Goal: Information Seeking & Learning: Learn about a topic

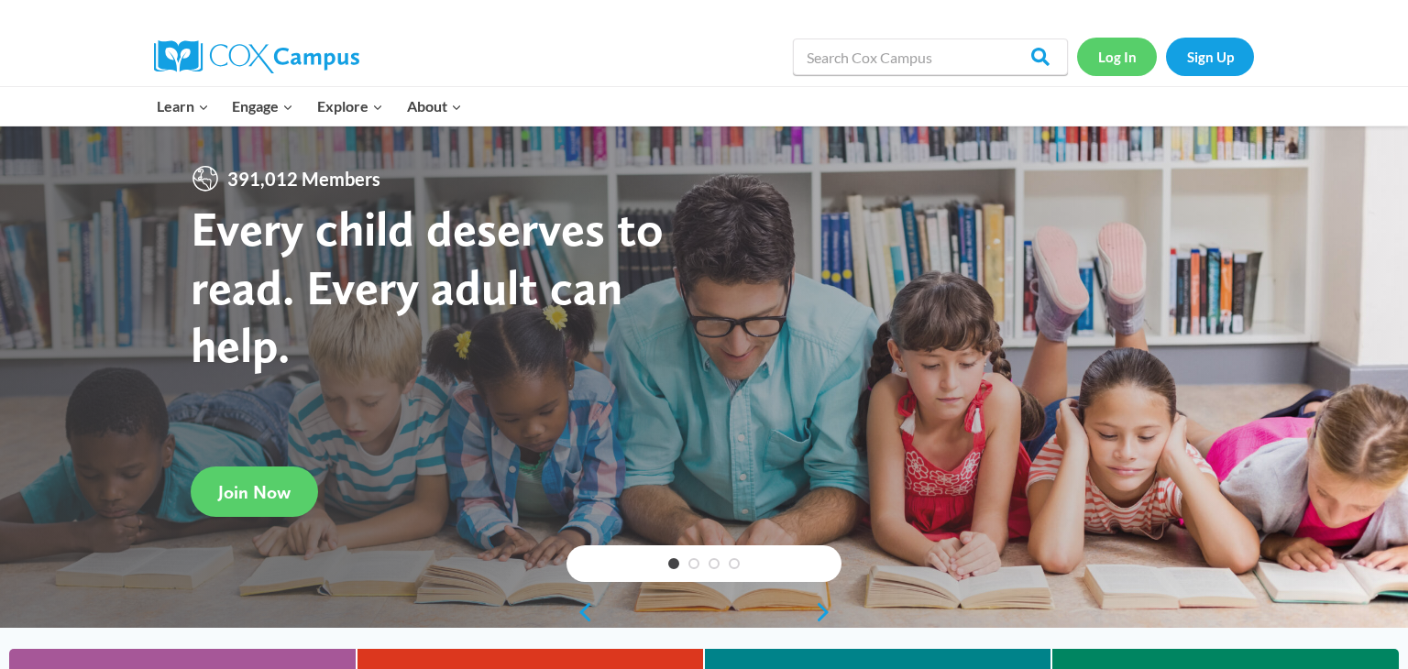
click at [1129, 44] on link "Log In" at bounding box center [1117, 57] width 80 height 38
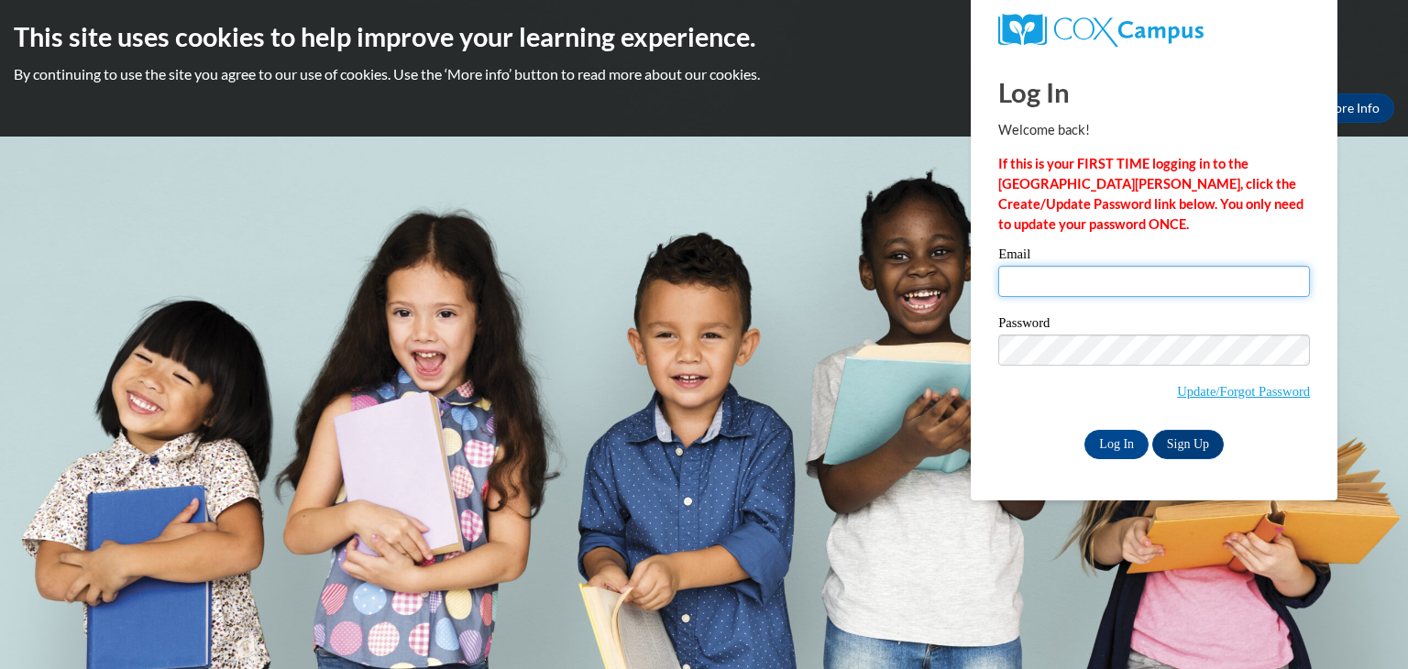
click at [1108, 285] on input "Email" at bounding box center [1154, 281] width 312 height 31
type input "ella.lipscomb@ywcaatlanta.org"
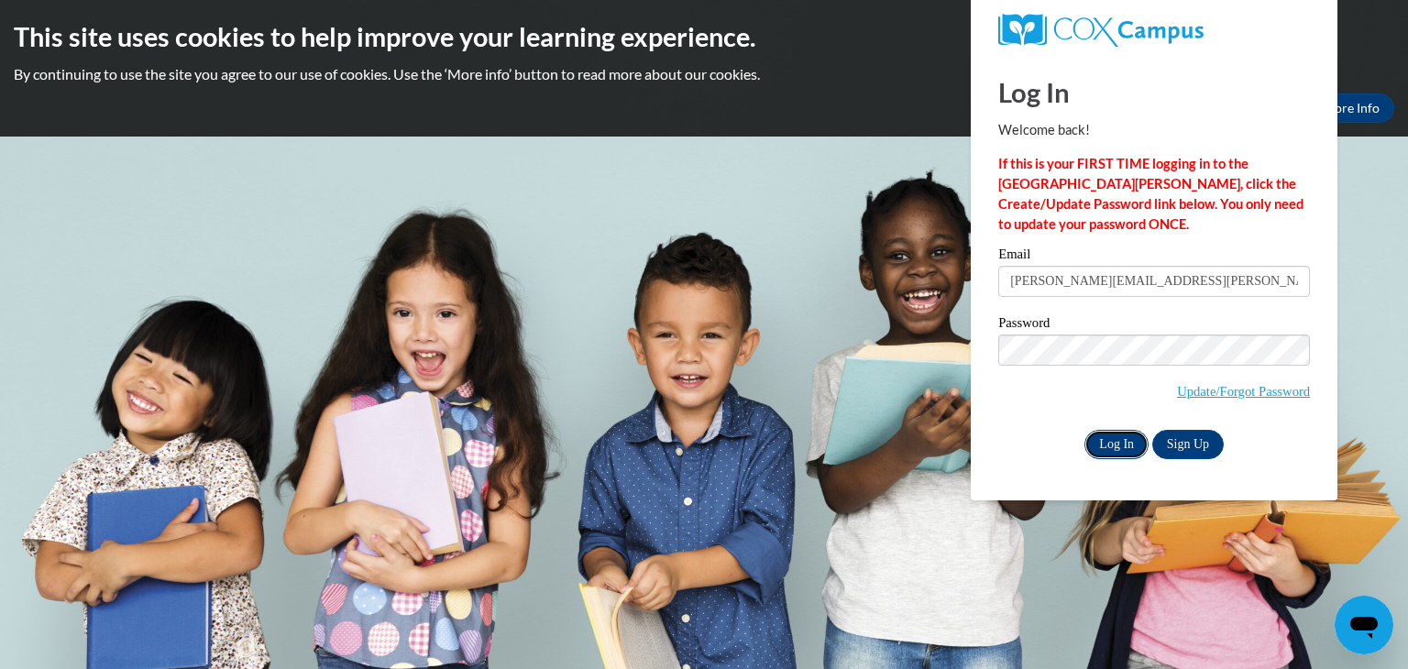
click at [1113, 447] on input "Log In" at bounding box center [1116, 444] width 64 height 29
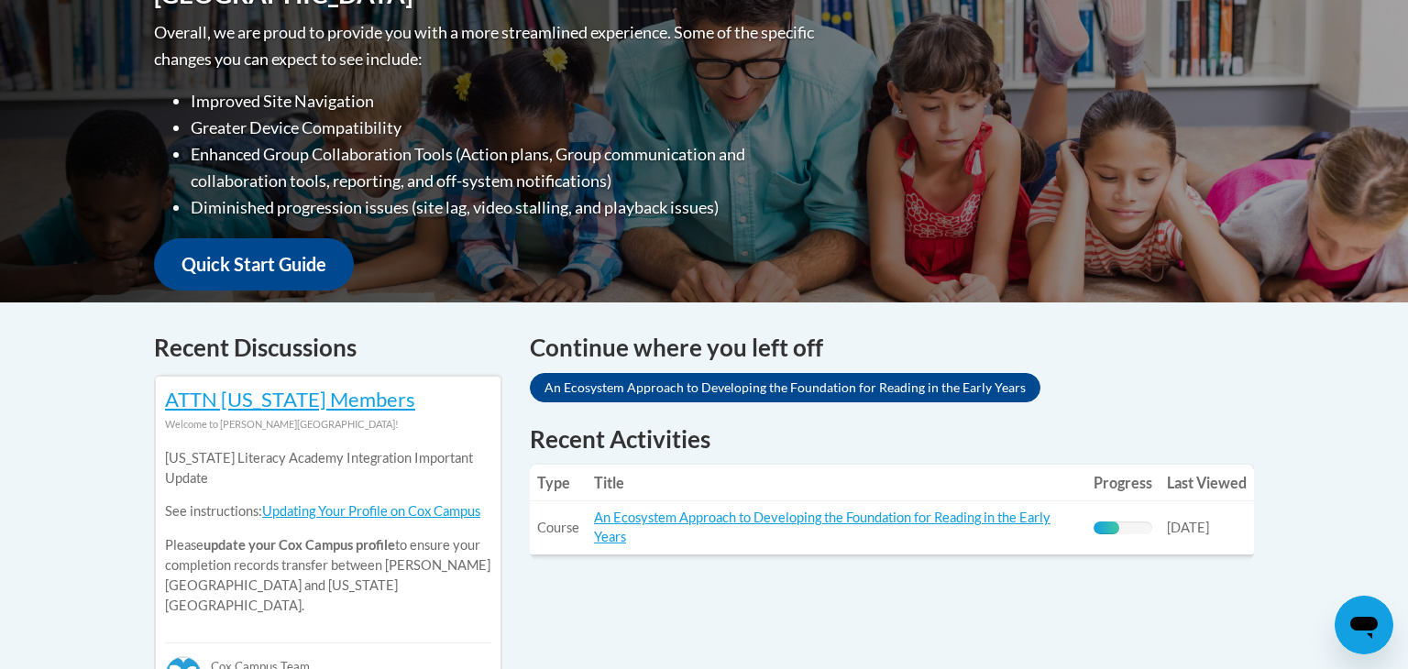
scroll to position [482, 0]
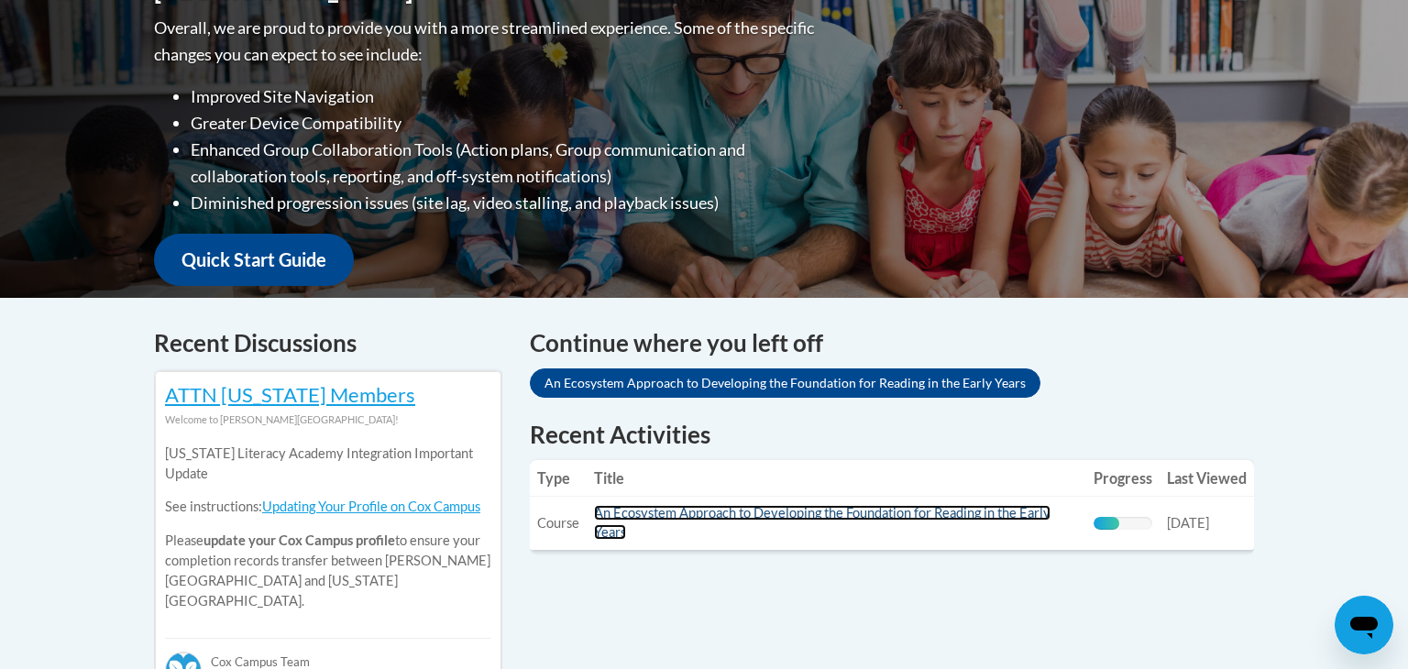
click at [660, 520] on link "An Ecosystem Approach to Developing the Foundation for Reading in the Early Yea…" at bounding box center [822, 522] width 456 height 35
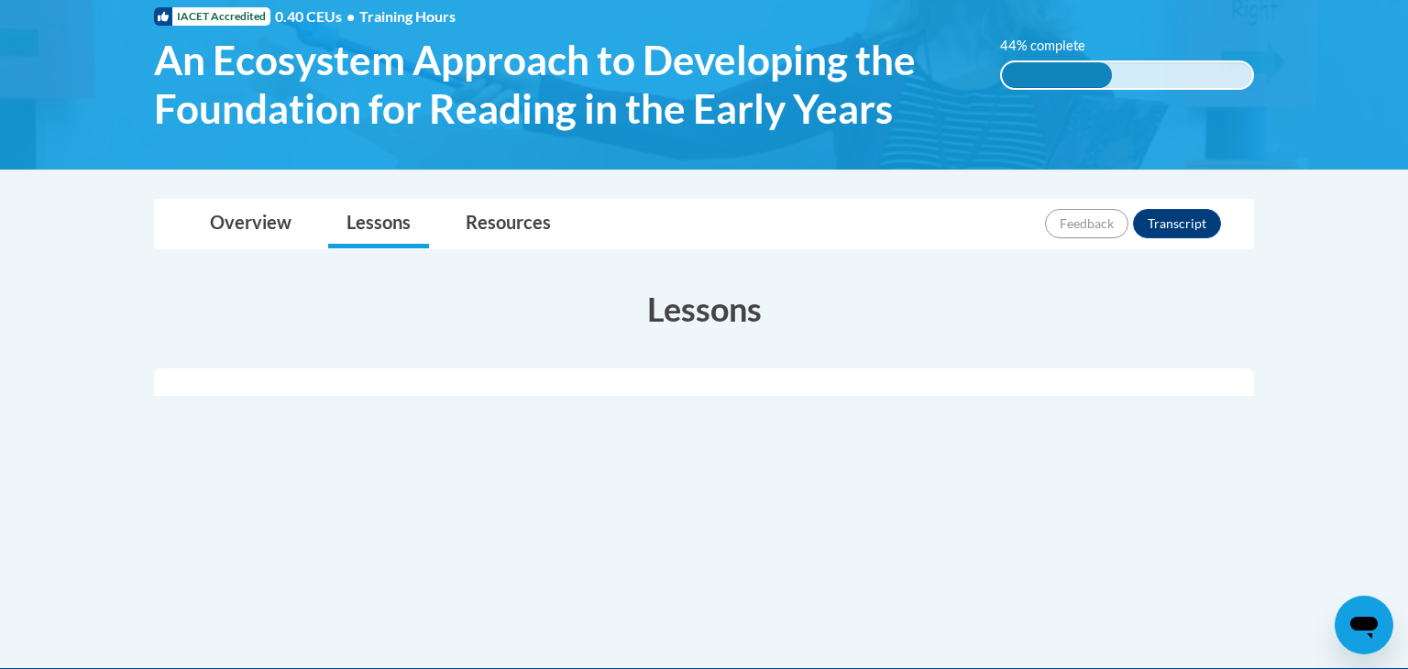
scroll to position [289, 0]
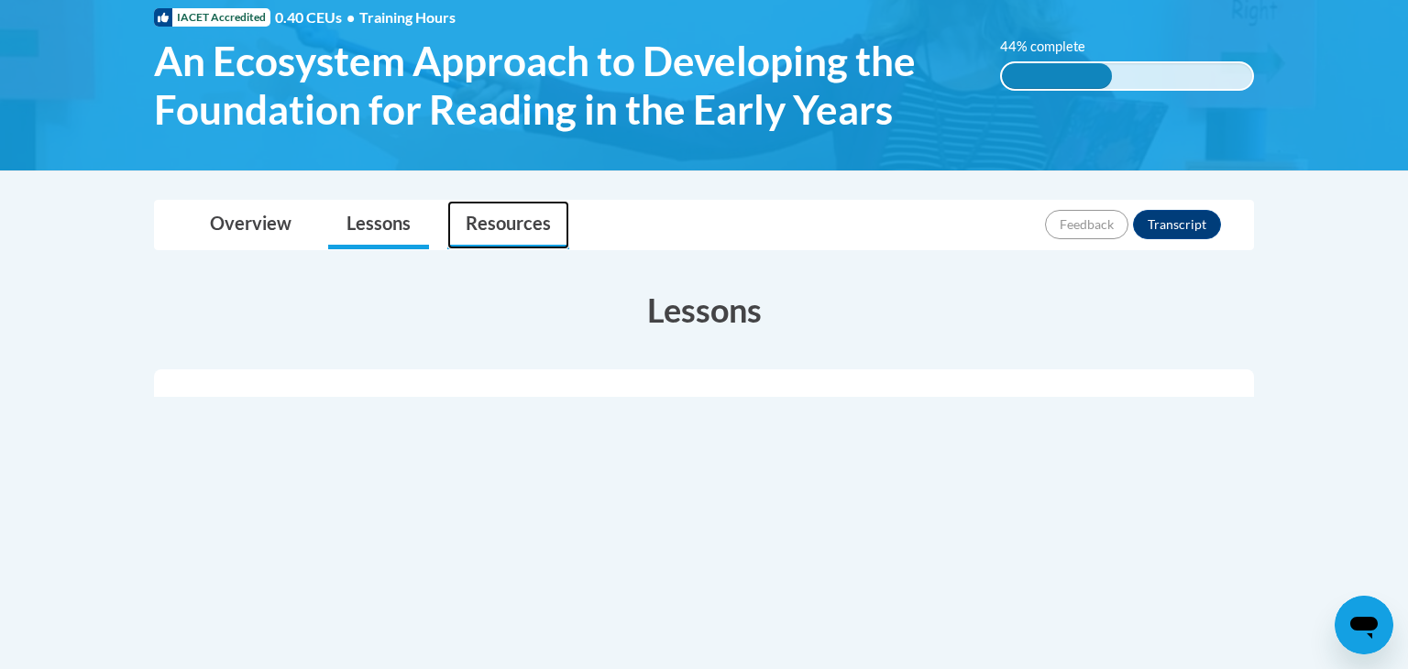
click at [514, 219] on link "Resources" at bounding box center [508, 225] width 122 height 49
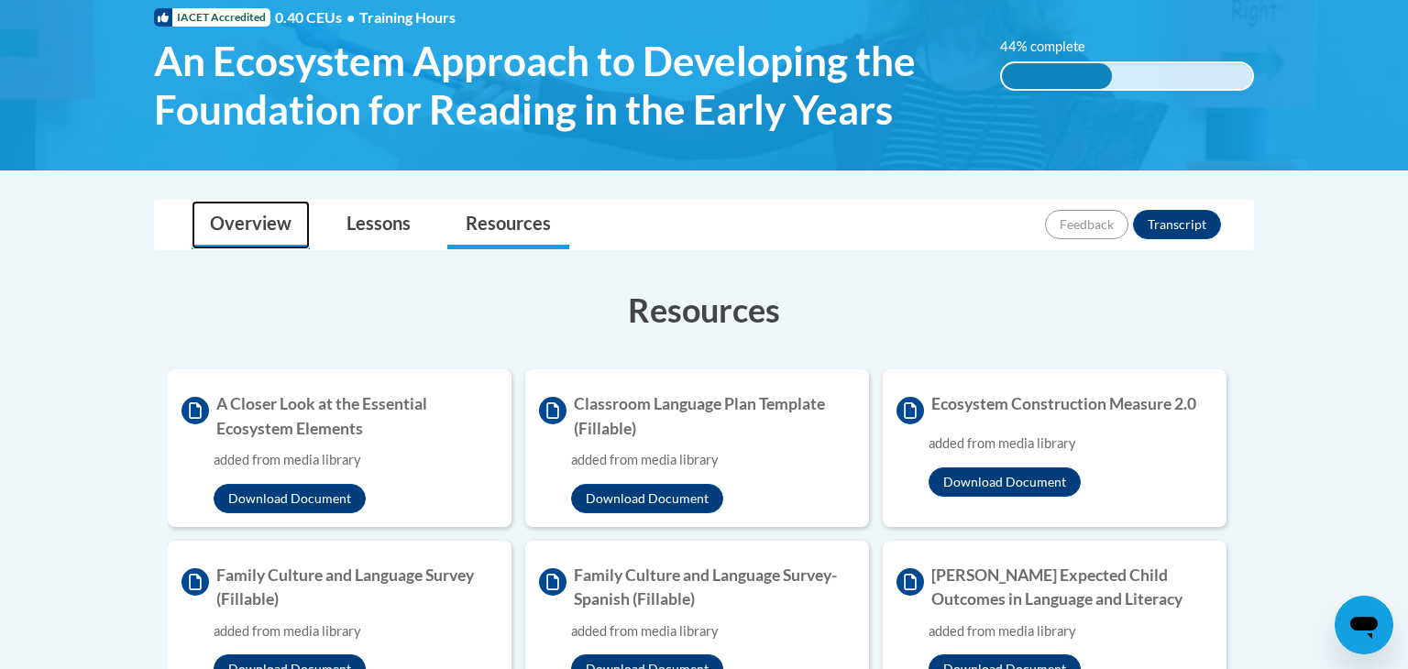
click at [281, 225] on link "Overview" at bounding box center [251, 225] width 118 height 49
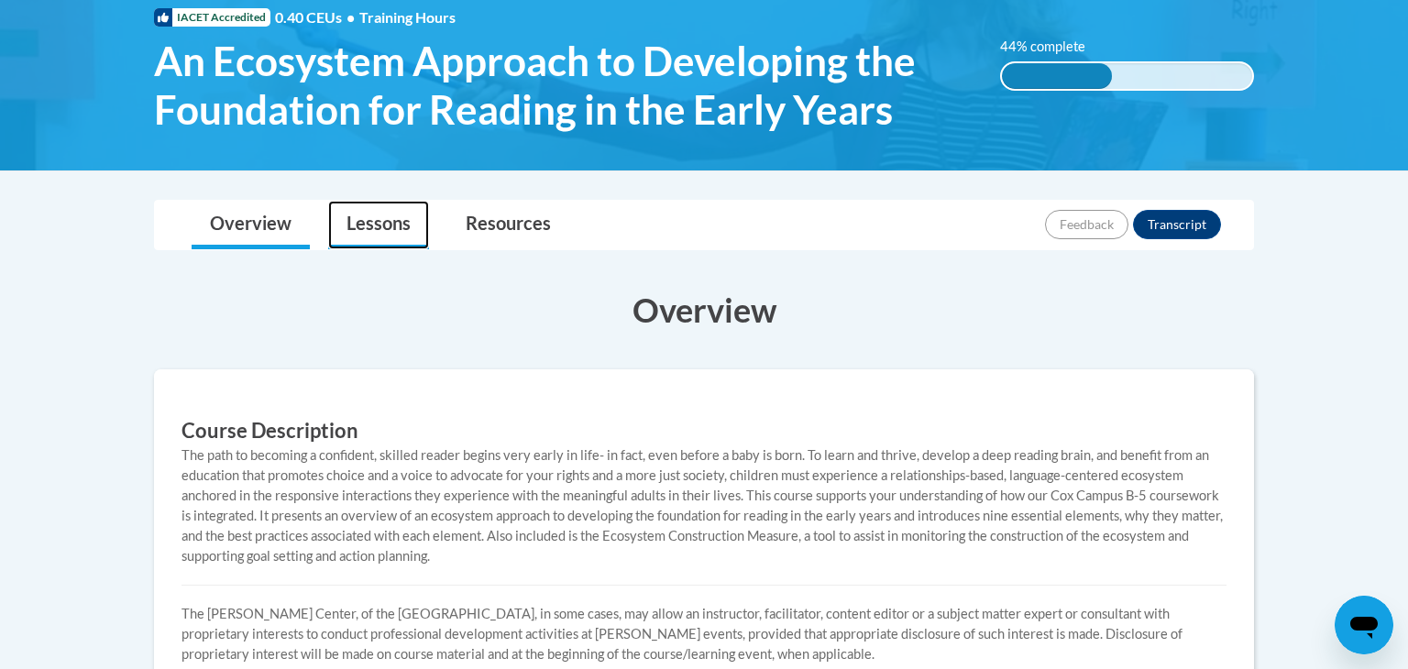
click at [374, 223] on link "Lessons" at bounding box center [378, 225] width 101 height 49
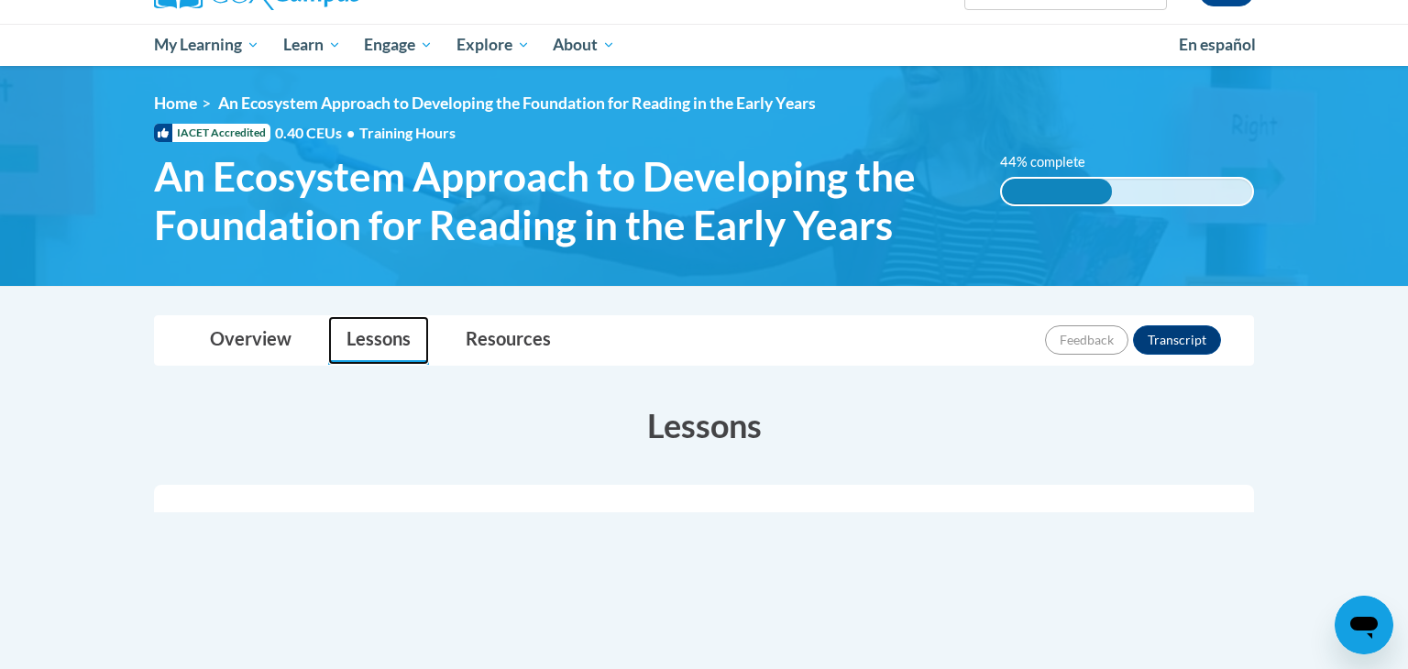
scroll to position [0, 0]
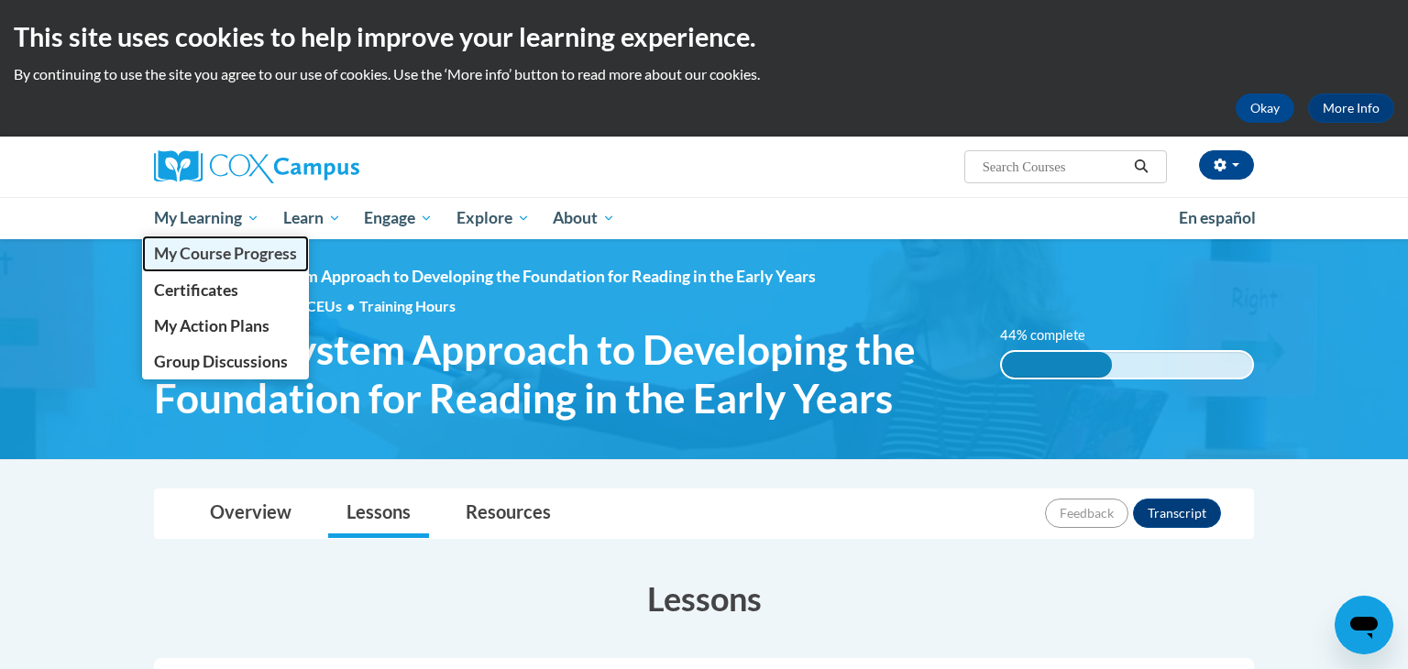
click at [239, 238] on link "My Course Progress" at bounding box center [225, 254] width 167 height 36
click at [278, 263] on span "My Course Progress" at bounding box center [225, 253] width 143 height 19
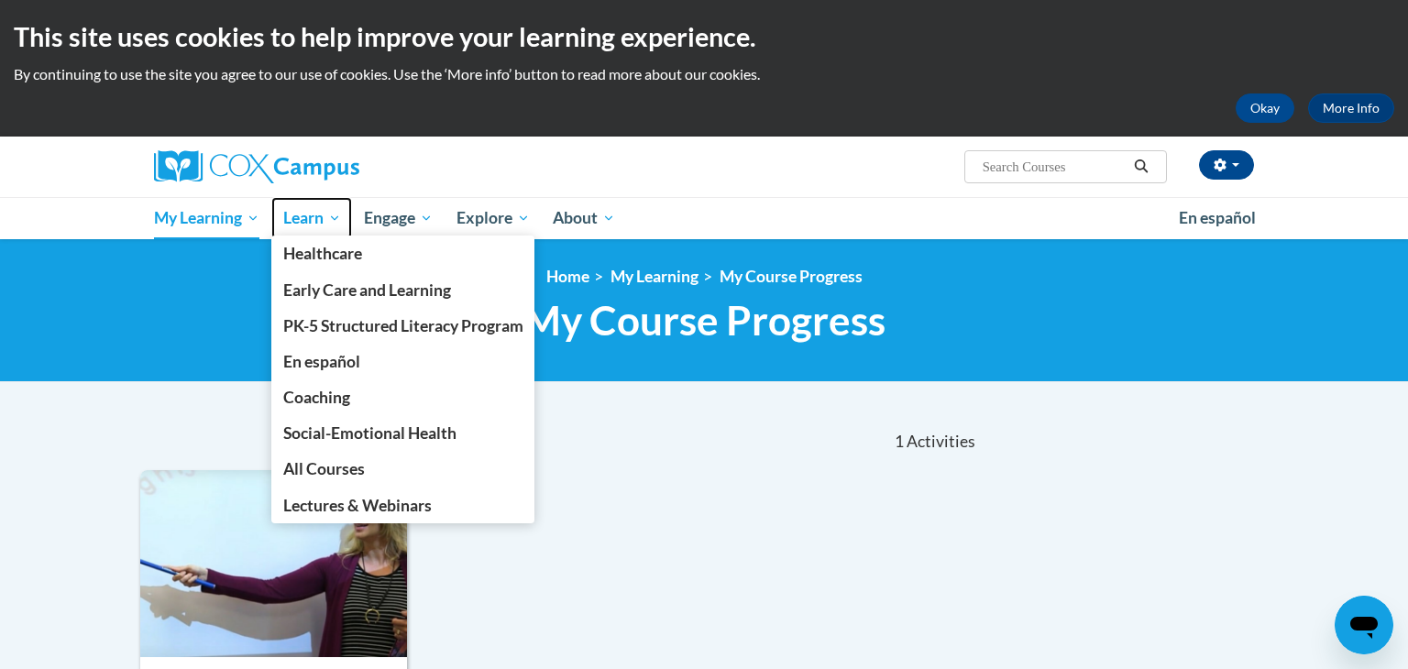
click at [345, 209] on link "Learn" at bounding box center [312, 218] width 82 height 42
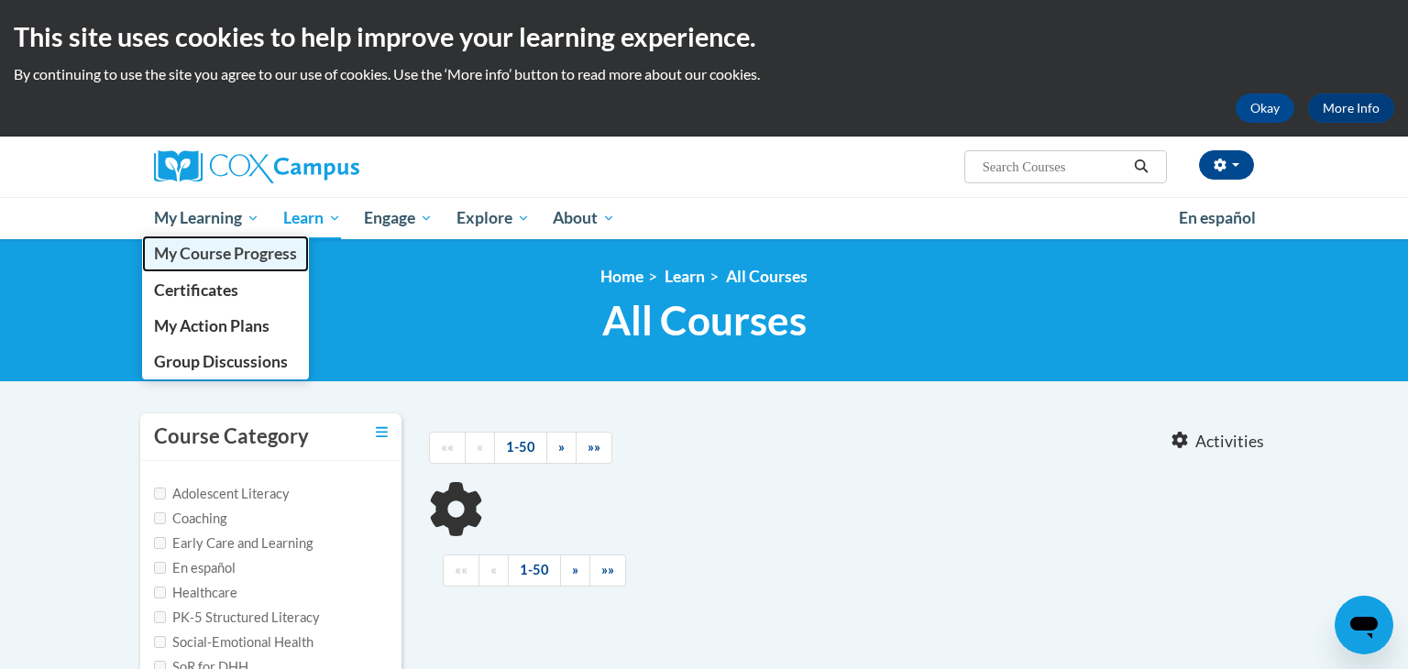
click at [242, 238] on link "My Course Progress" at bounding box center [225, 254] width 167 height 36
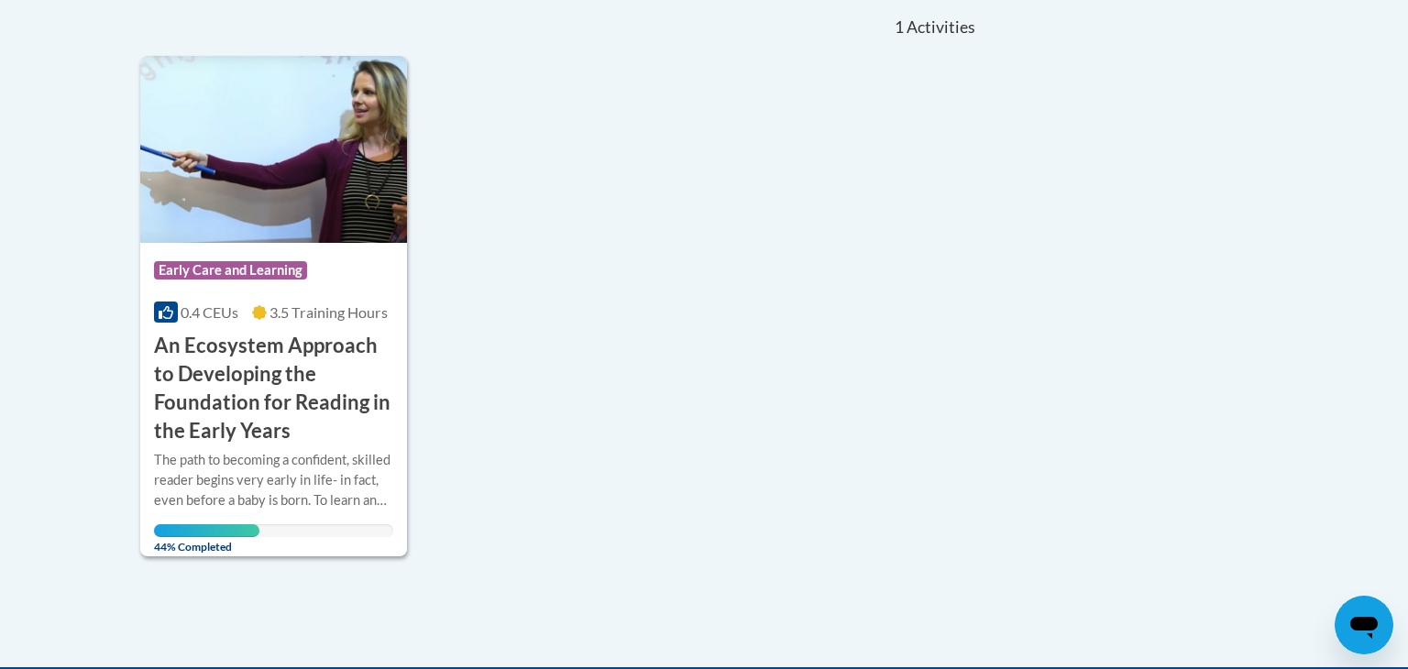
scroll to position [413, 0]
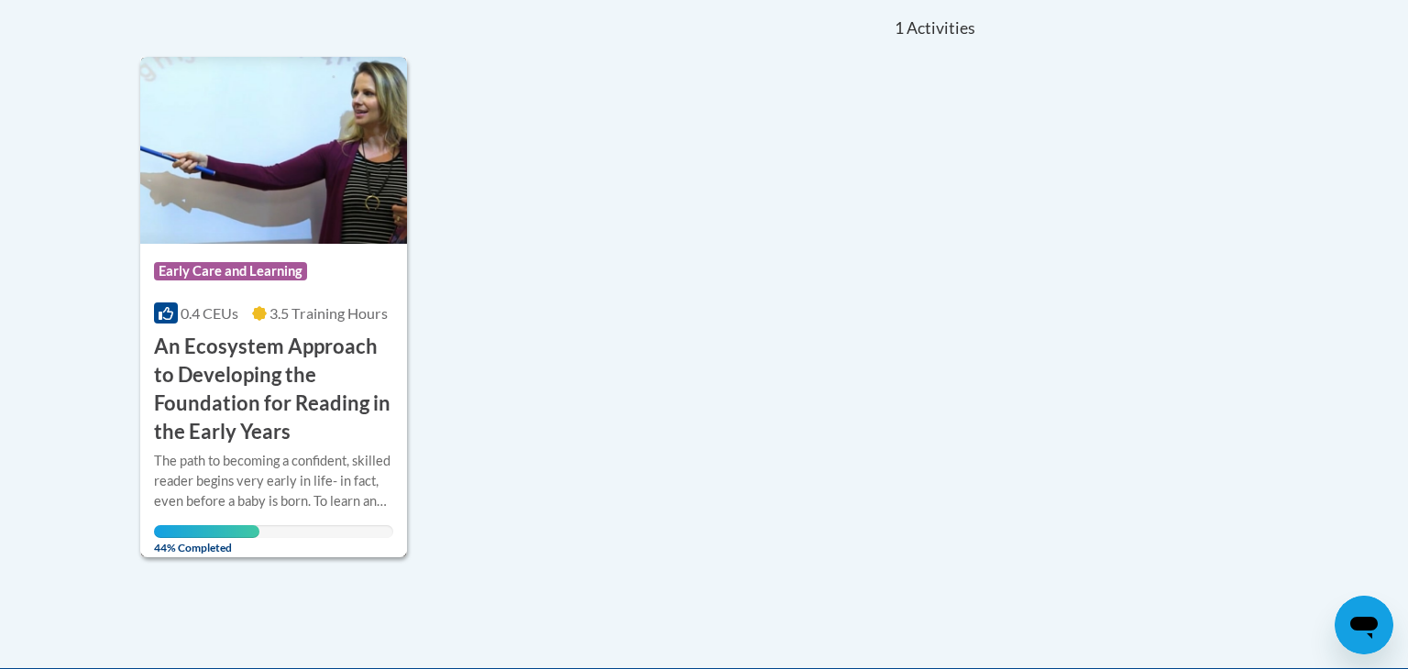
click at [283, 394] on h3 "An Ecosystem Approach to Developing the Foundation for Reading in the Early Yea…" at bounding box center [273, 389] width 239 height 113
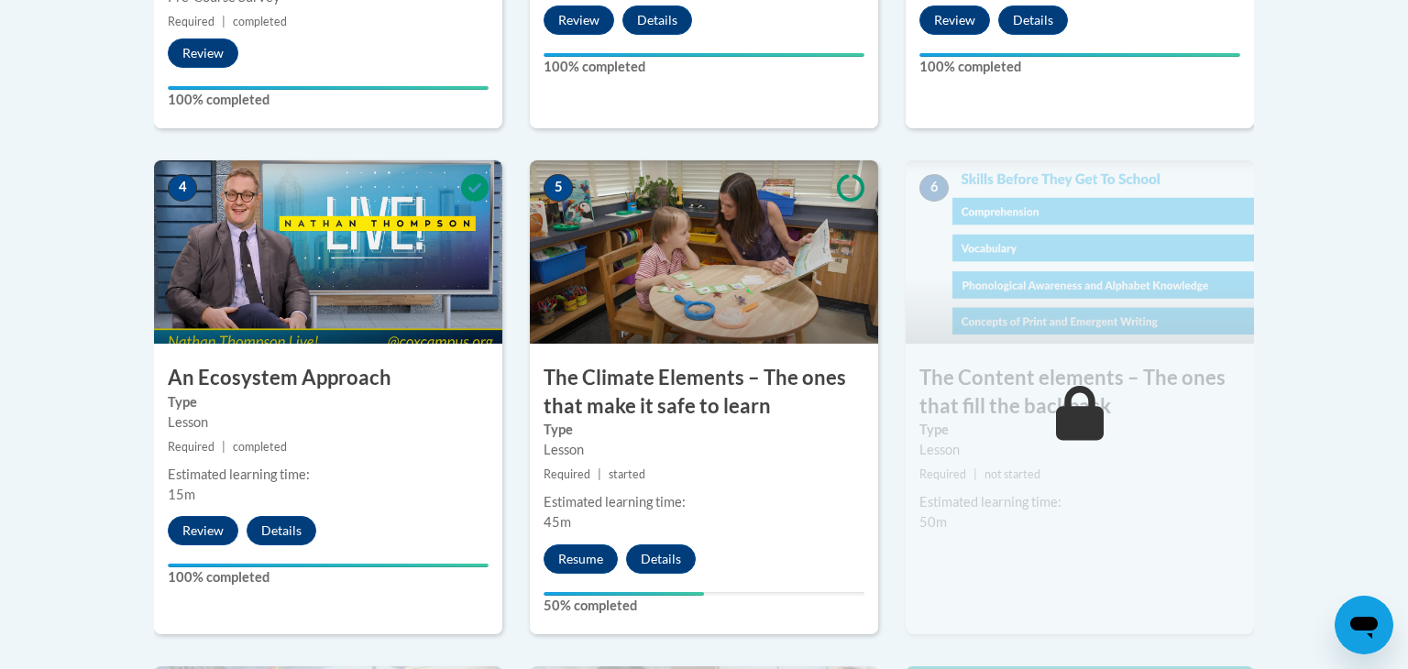
scroll to position [1037, 0]
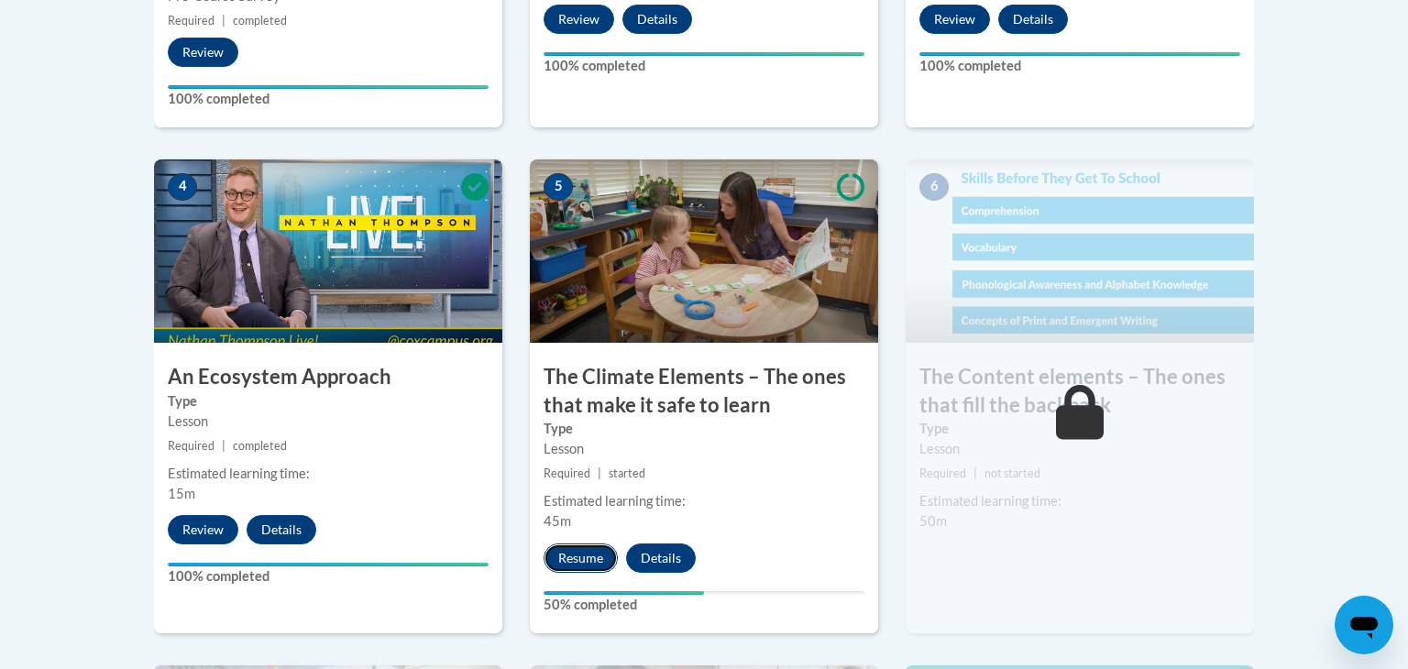
click at [587, 554] on button "Resume" at bounding box center [581, 558] width 74 height 29
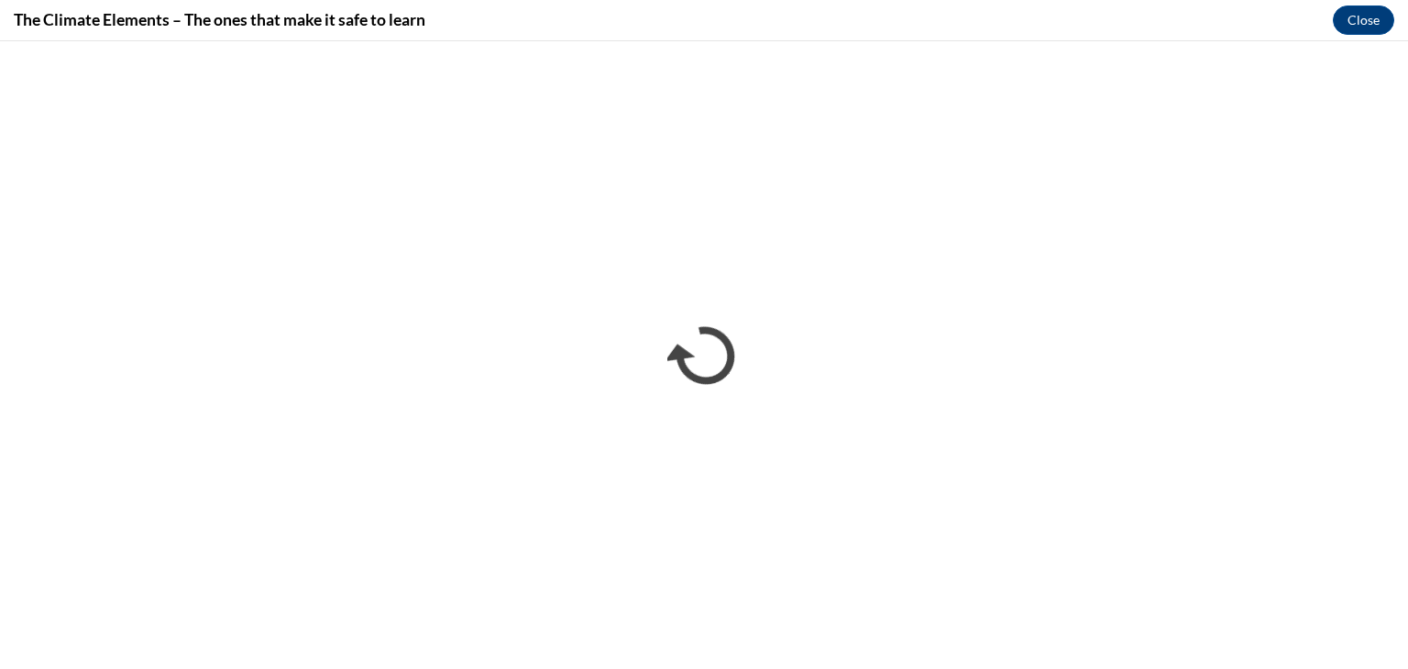
scroll to position [0, 0]
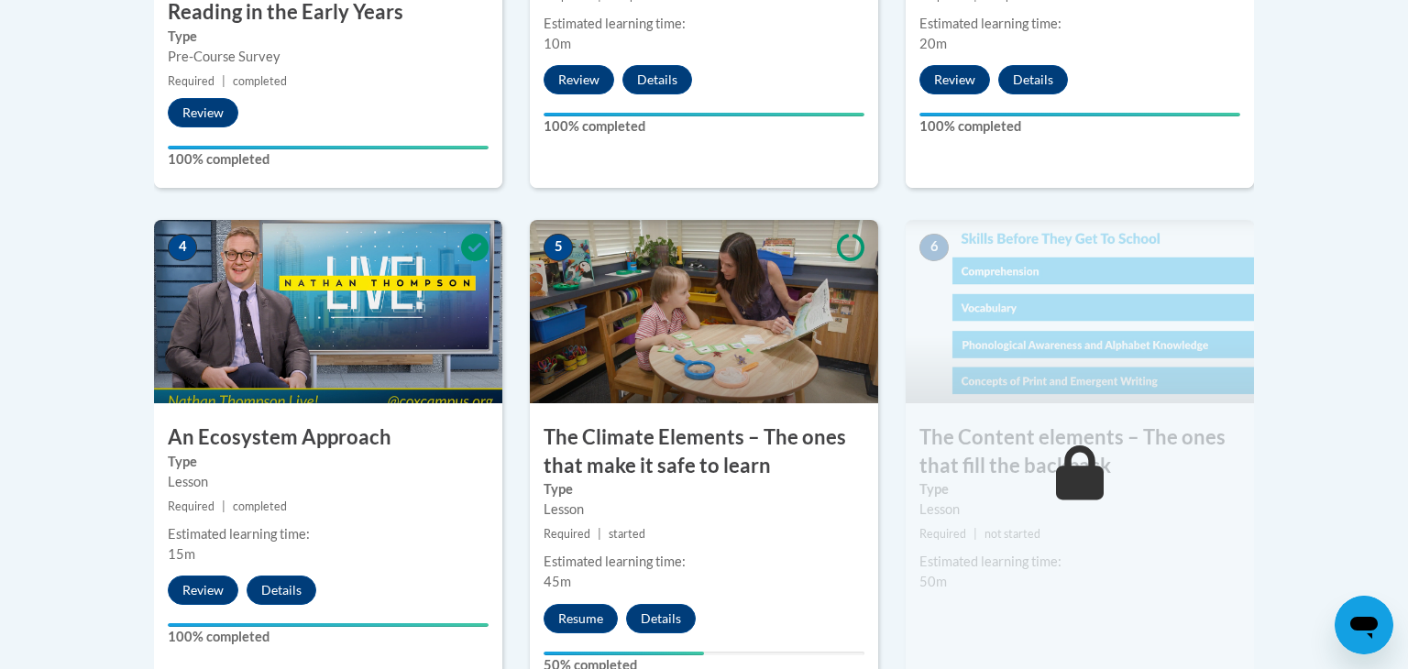
scroll to position [994, 0]
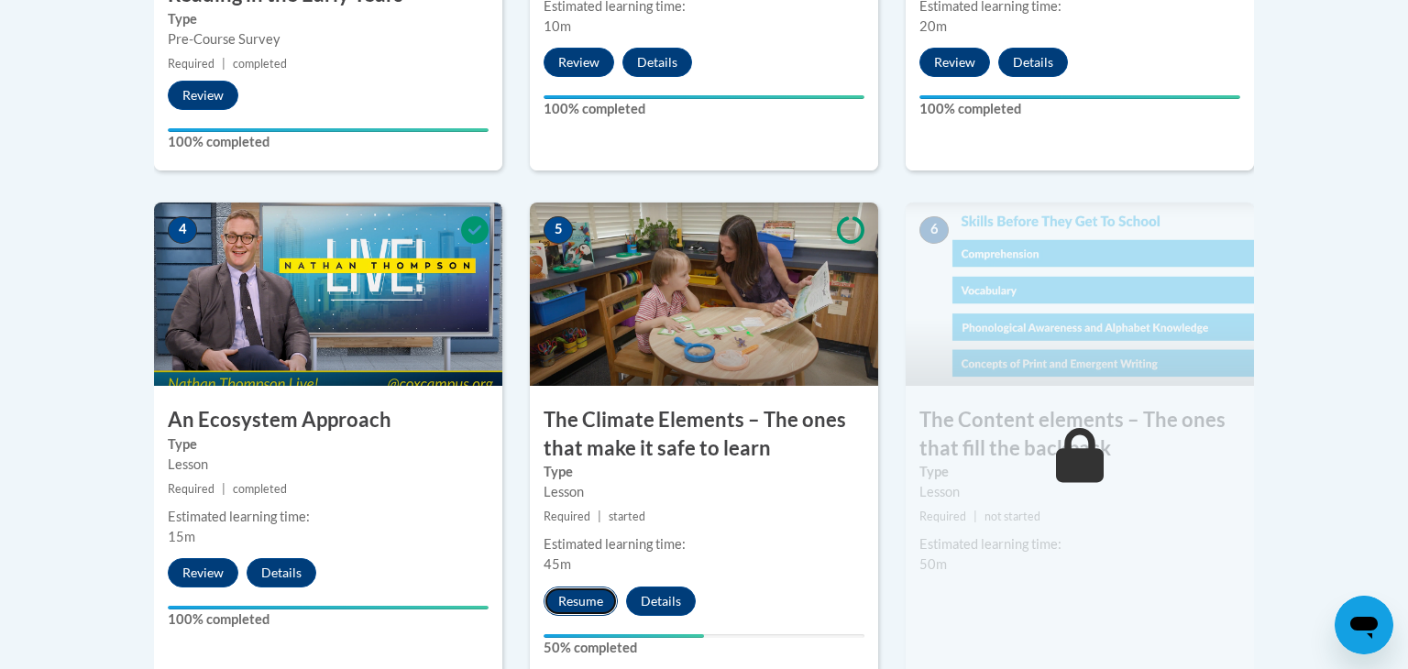
click at [587, 605] on button "Resume" at bounding box center [581, 601] width 74 height 29
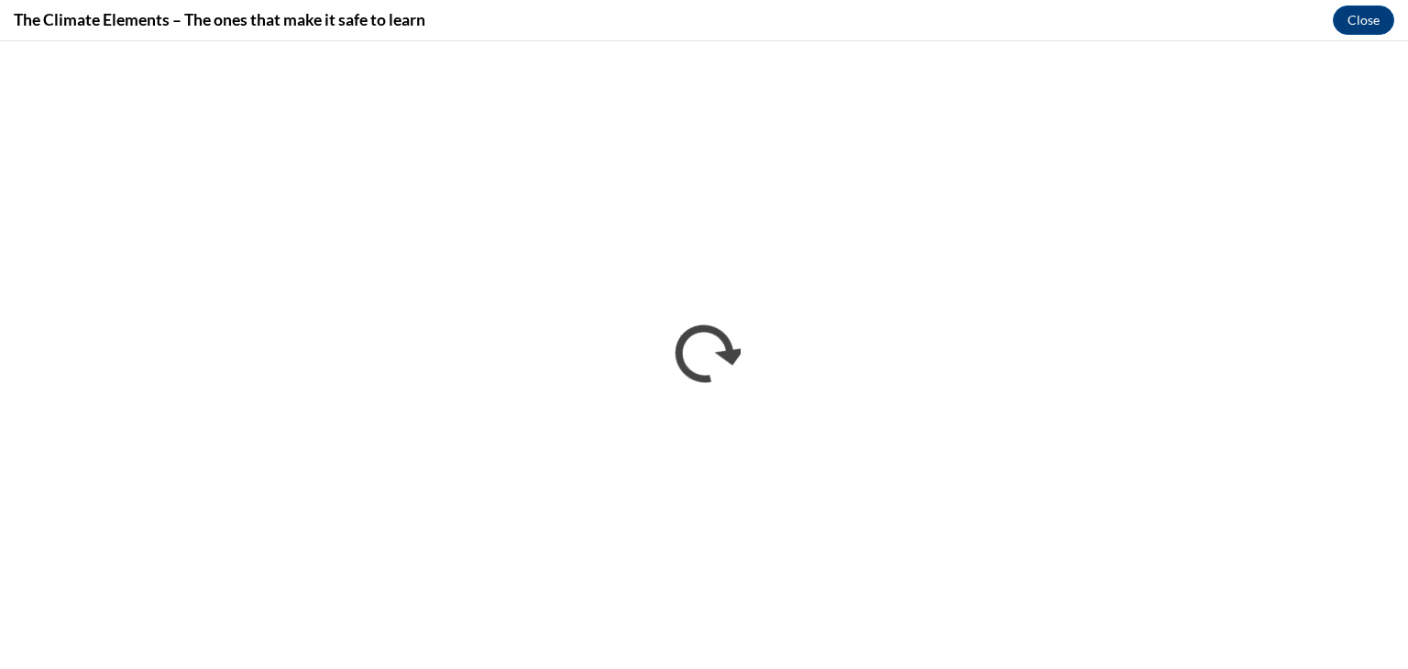
scroll to position [0, 0]
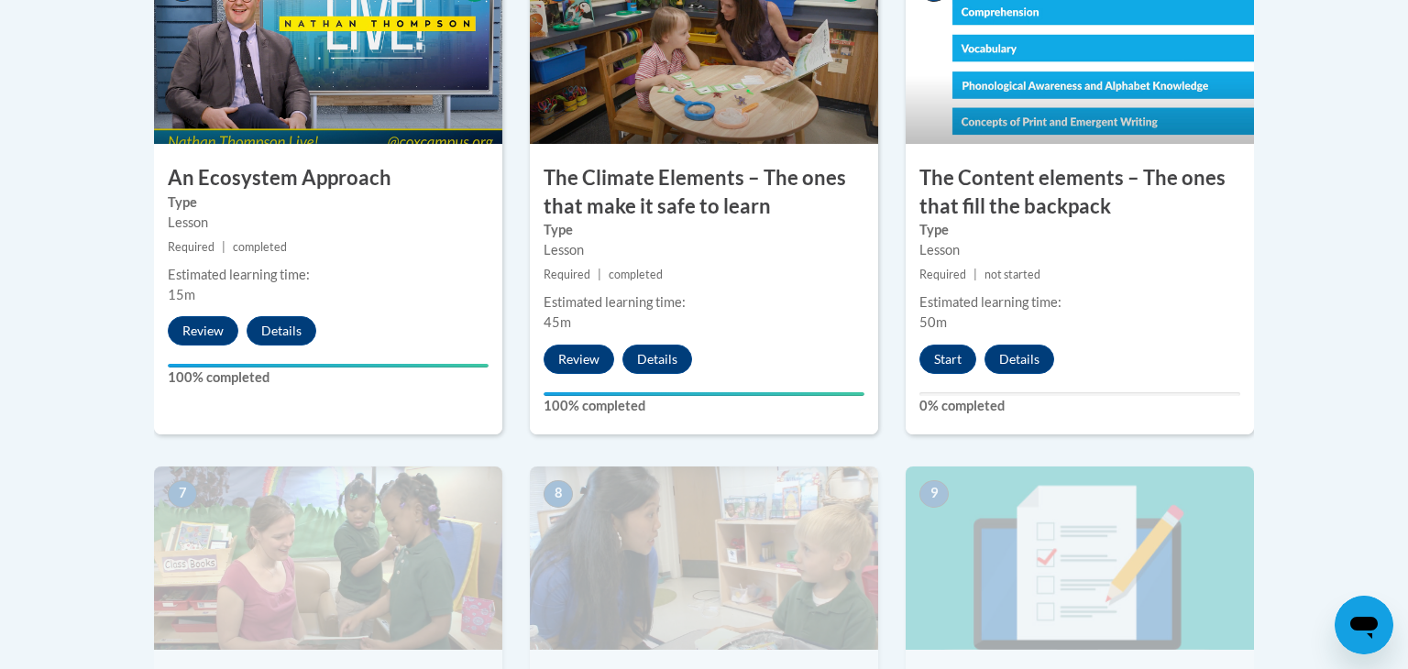
scroll to position [1223, 0]
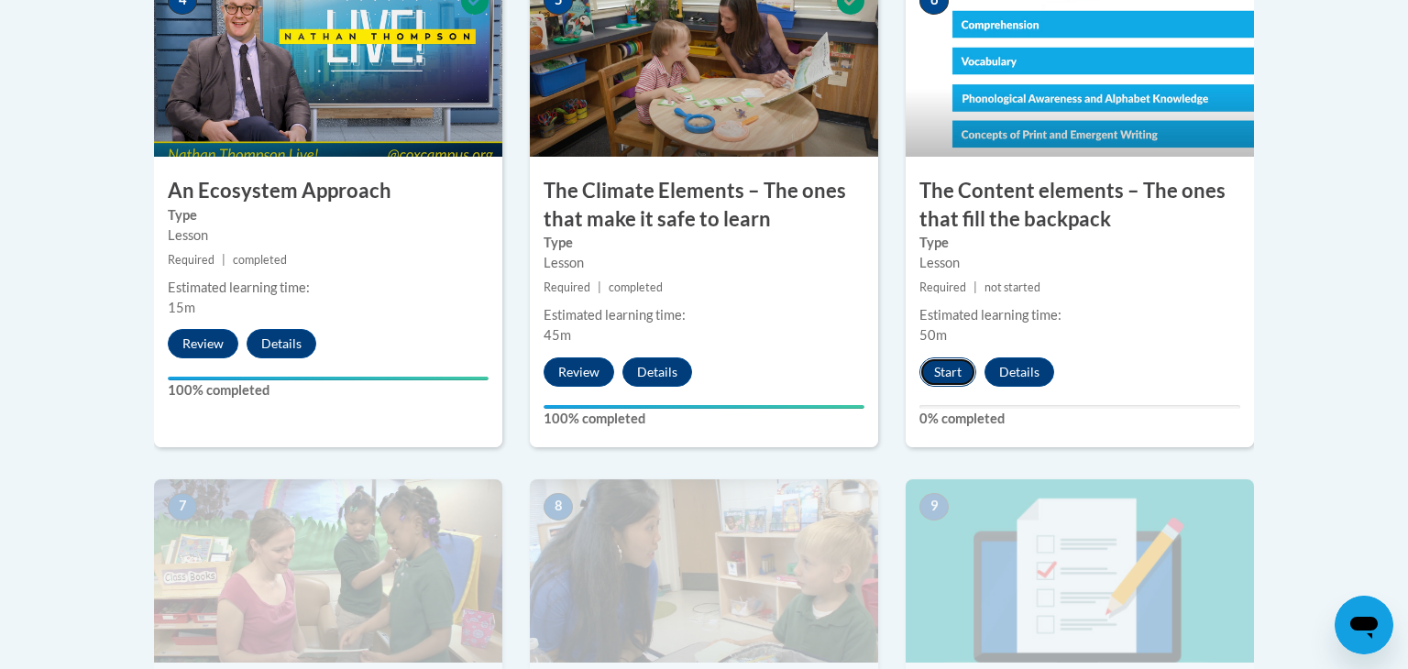
click at [957, 368] on button "Start" at bounding box center [947, 371] width 57 height 29
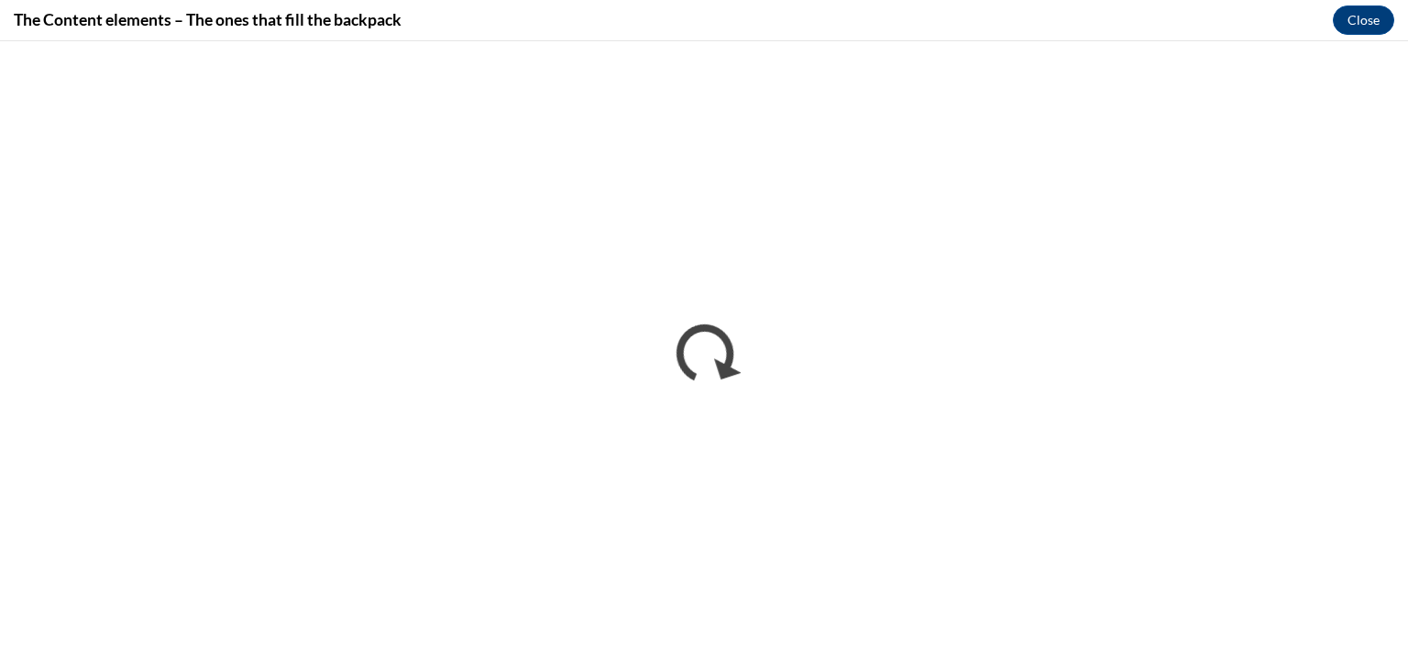
scroll to position [0, 0]
